Goal: Transaction & Acquisition: Purchase product/service

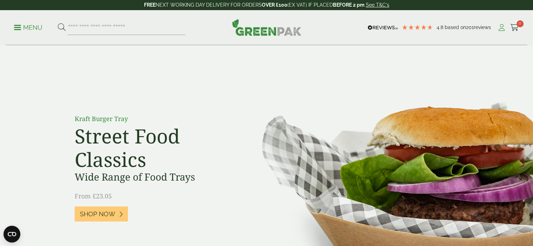
click at [502, 28] on icon at bounding box center [501, 27] width 9 height 7
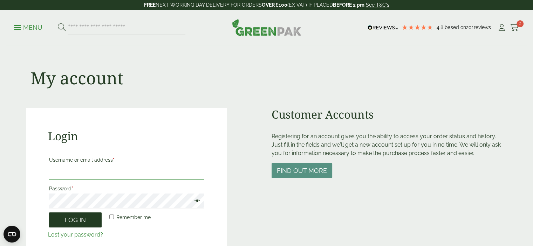
type input "**********"
click at [86, 226] on button "Log in" at bounding box center [75, 220] width 53 height 15
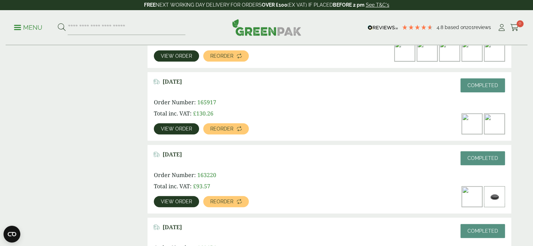
scroll to position [230, 0]
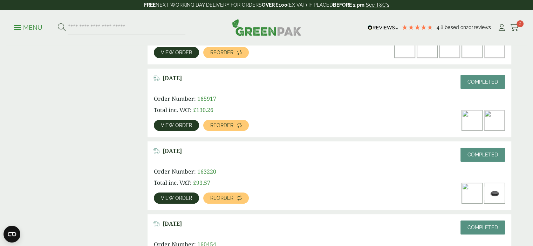
click at [180, 126] on span "View order" at bounding box center [176, 125] width 31 height 5
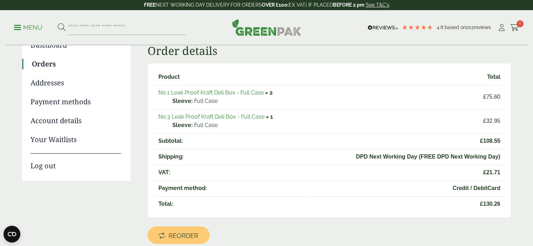
scroll to position [78, 0]
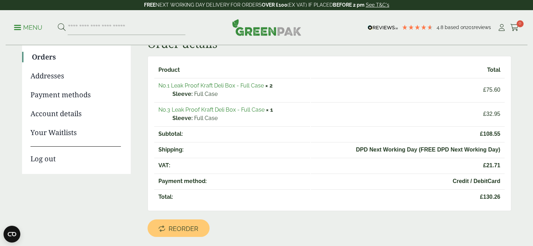
click at [215, 85] on link "No.1 Leak Proof Kraft Deli Box - Full Case" at bounding box center [210, 85] width 105 height 7
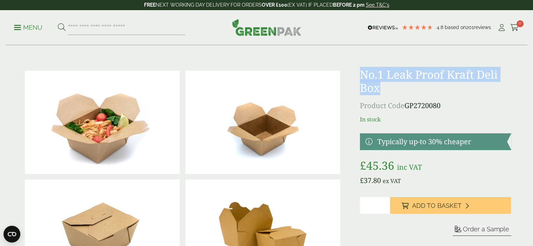
drag, startPoint x: 360, startPoint y: 75, endPoint x: 395, endPoint y: 95, distance: 40.1
click at [395, 95] on h1 "No.1 Leak Proof Kraft Deli Box" at bounding box center [435, 81] width 151 height 27
copy h1 "No.1 Leak Proof Kraft Deli Box"
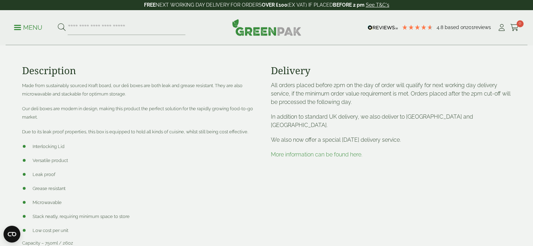
scroll to position [258, 0]
click at [302, 151] on link "More information can be found here." at bounding box center [316, 154] width 91 height 7
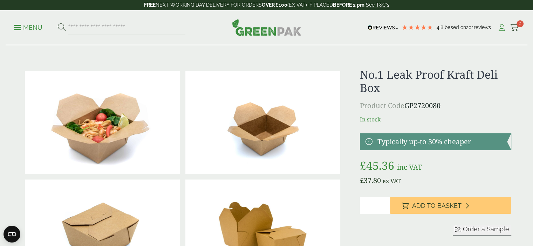
click at [501, 28] on icon at bounding box center [501, 27] width 9 height 7
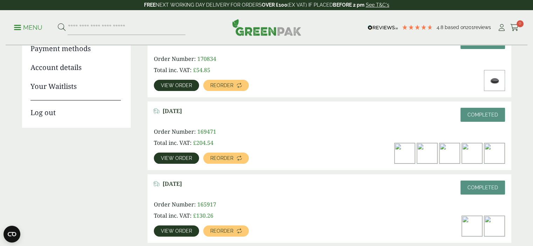
scroll to position [181, 0]
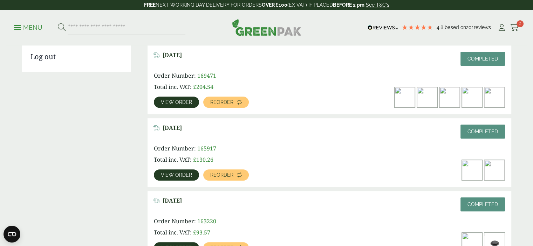
click at [164, 178] on link "View order" at bounding box center [176, 175] width 45 height 11
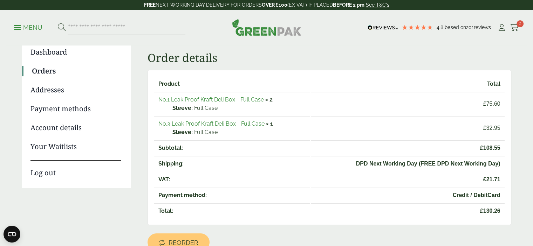
scroll to position [64, 0]
click at [226, 100] on link "No.1 Leak Proof Kraft Deli Box - Full Case" at bounding box center [210, 100] width 105 height 7
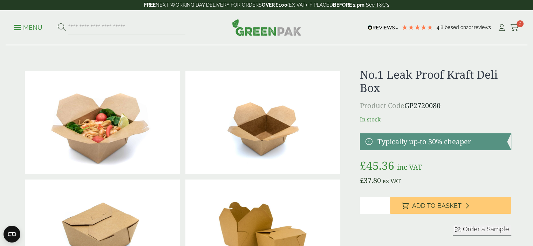
type input "*"
click at [384, 202] on input "*" at bounding box center [375, 205] width 30 height 17
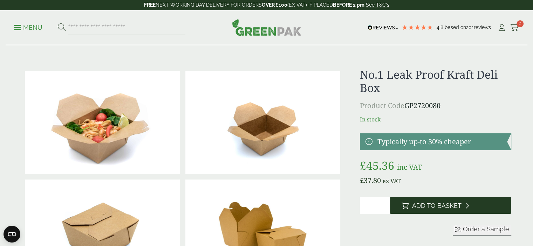
click at [431, 203] on span "Add to Basket" at bounding box center [436, 206] width 49 height 8
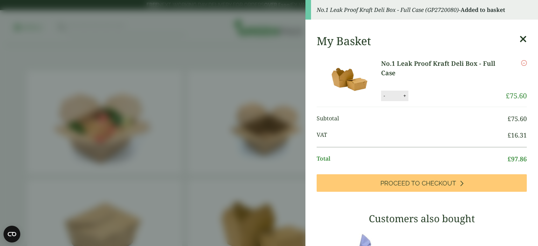
click at [403, 96] on button "+" at bounding box center [404, 96] width 7 height 6
type input "*"
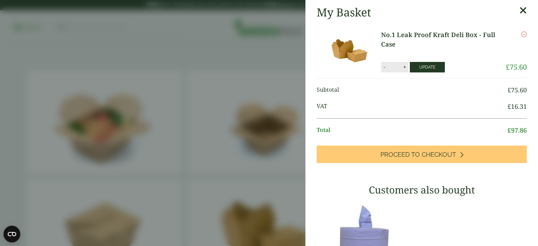
click at [424, 92] on span "Subtotal" at bounding box center [412, 89] width 191 height 9
click at [426, 65] on button "Update" at bounding box center [427, 67] width 35 height 11
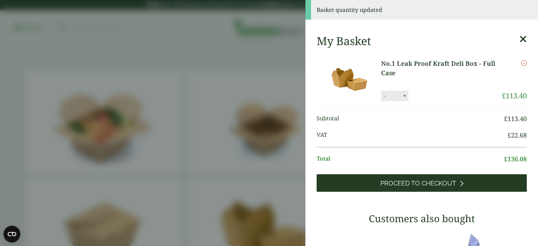
click at [398, 184] on span "Proceed to Checkout" at bounding box center [418, 184] width 76 height 8
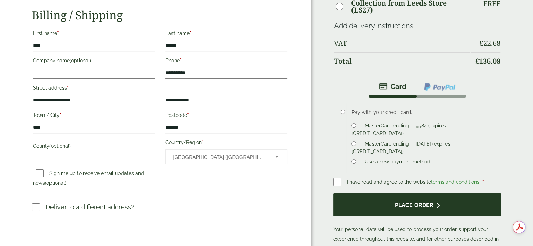
click at [399, 209] on button "Place order" at bounding box center [417, 204] width 168 height 23
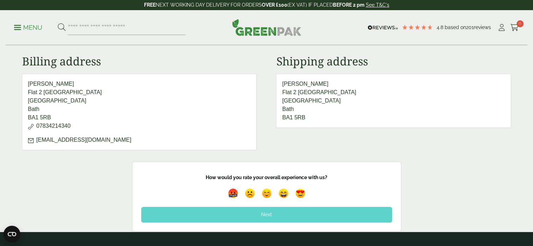
scroll to position [258, 0]
